Goal: Task Accomplishment & Management: Manage account settings

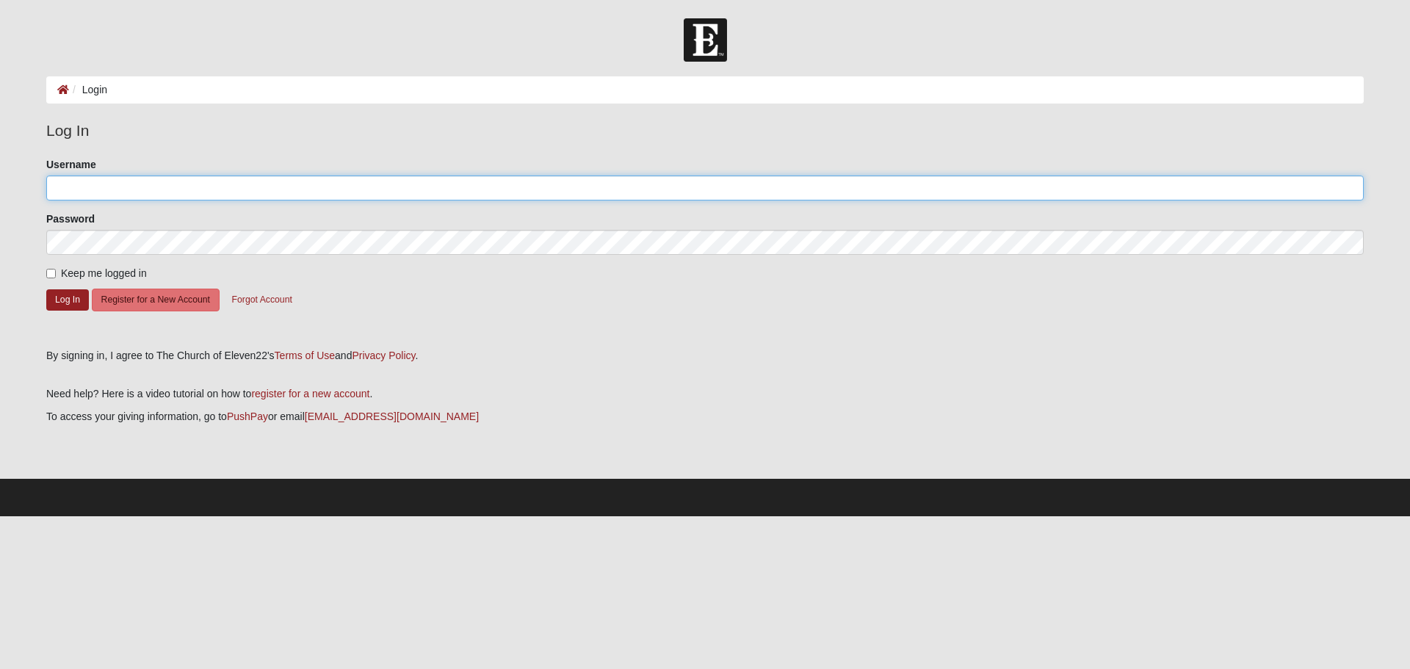
click at [113, 200] on input "Username" at bounding box center [704, 187] width 1317 height 25
type input "shawnwigg"
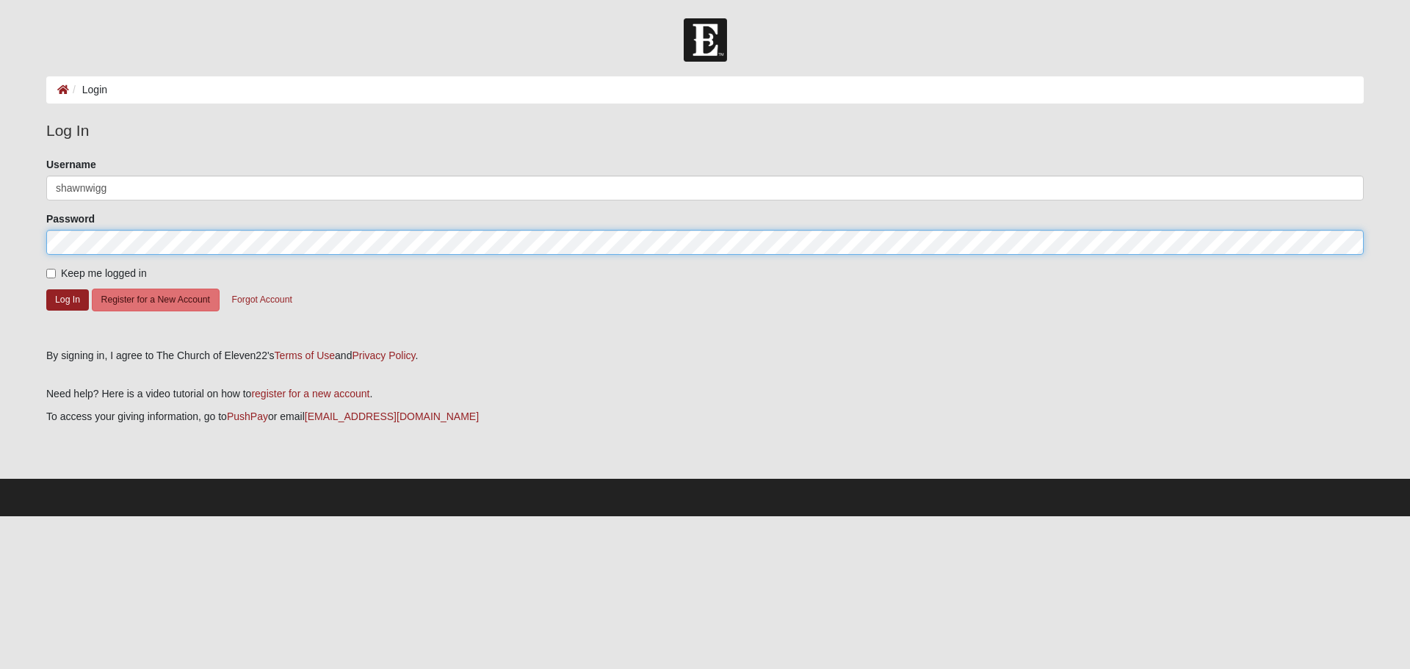
click at [46, 289] on button "Log In" at bounding box center [67, 299] width 43 height 21
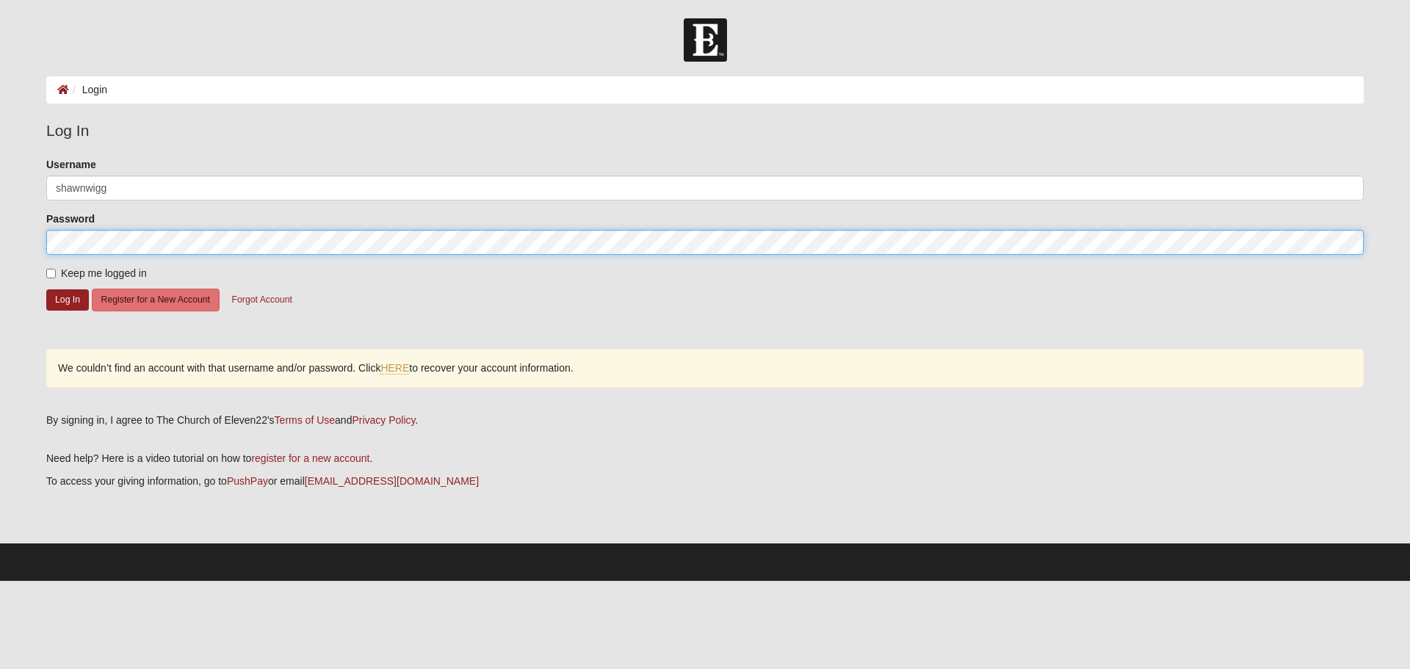
click at [0, 240] on html "Log In Login Login Error Log In Please correct the following: Username shawnwig…" at bounding box center [705, 290] width 1410 height 581
click at [46, 289] on button "Log In" at bounding box center [67, 299] width 43 height 21
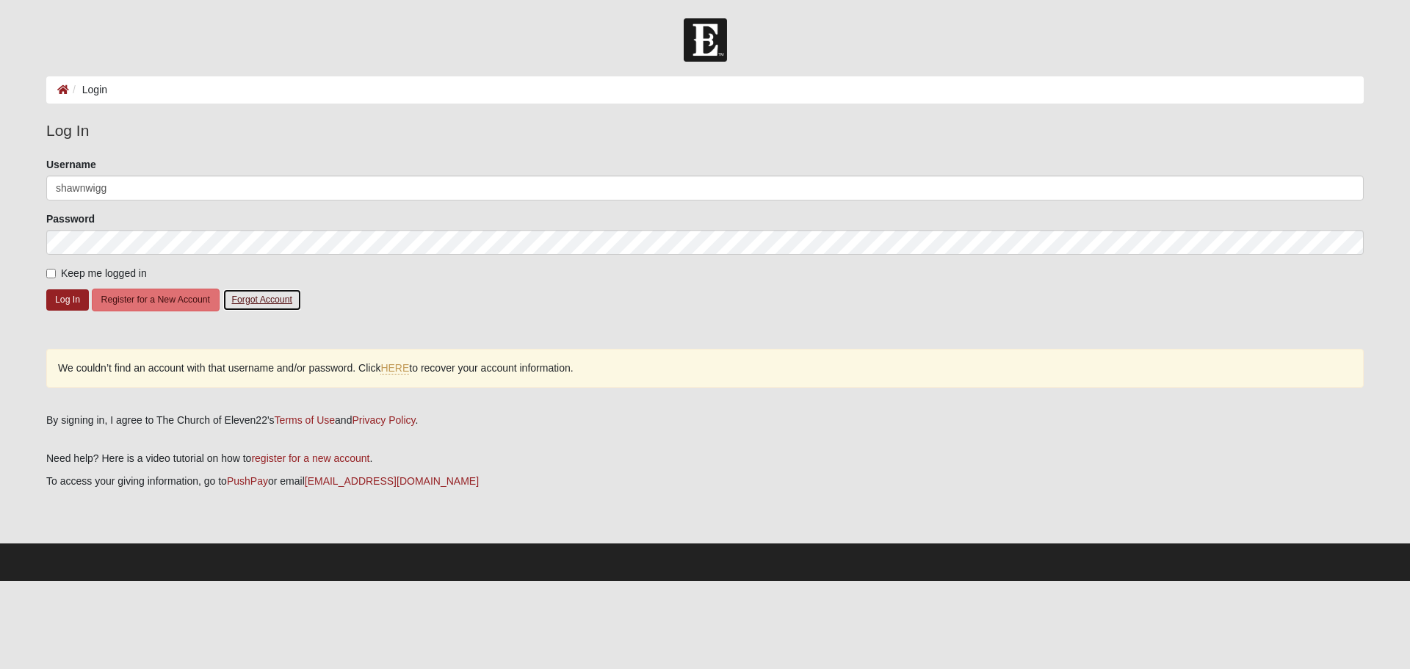
click at [259, 294] on button "Forgot Account" at bounding box center [261, 300] width 79 height 23
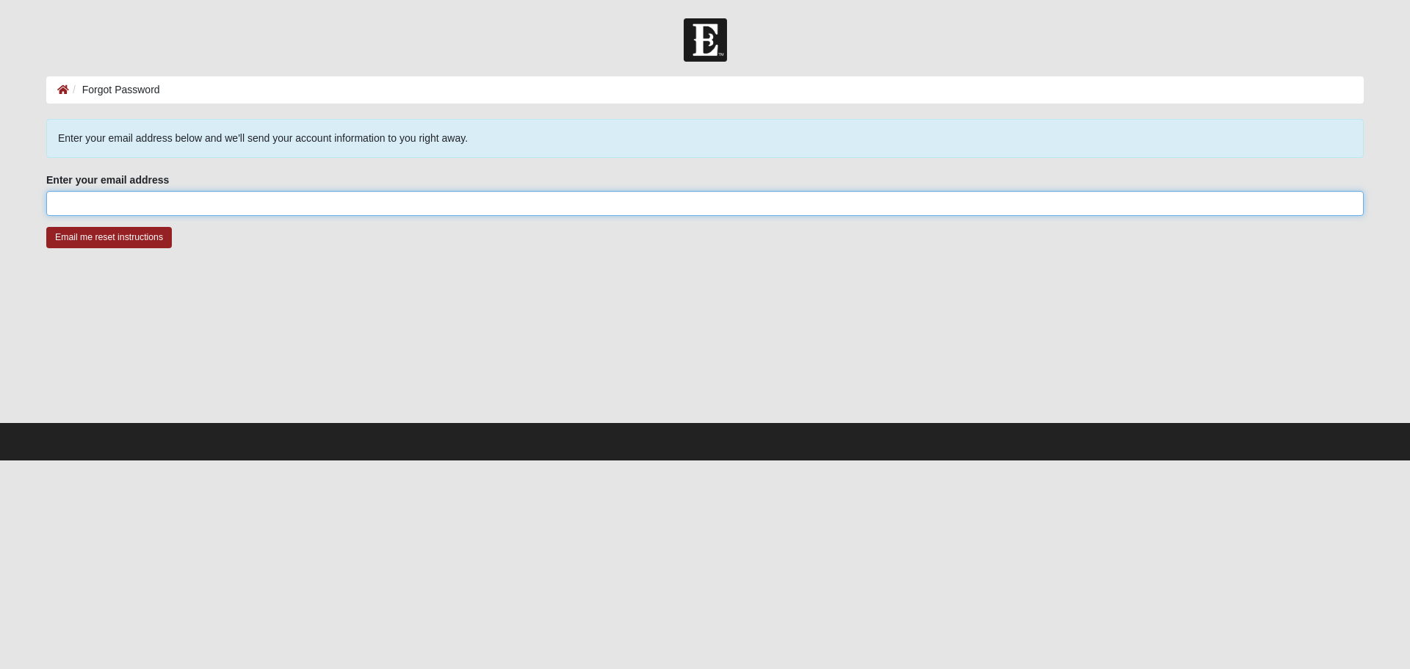
click at [360, 200] on input "Enter your email address" at bounding box center [704, 203] width 1317 height 25
type input "shawnwigg@yahoo.com"
click at [146, 236] on input "Email me reset instructions" at bounding box center [109, 237] width 126 height 21
